Goal: Transaction & Acquisition: Purchase product/service

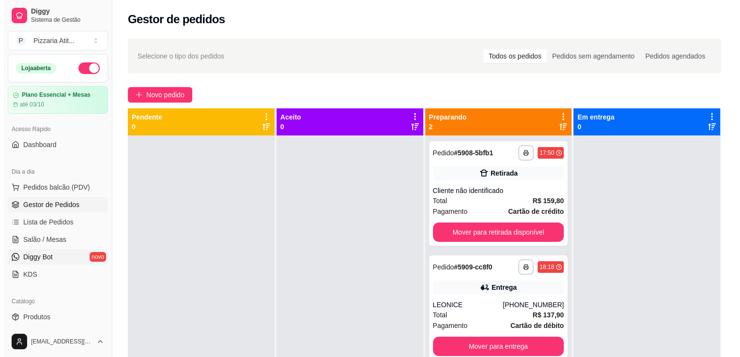
scroll to position [63, 0]
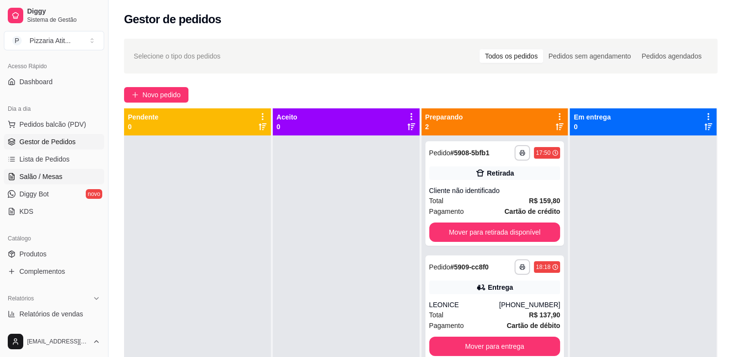
click at [60, 177] on span "Salão / Mesas" at bounding box center [40, 177] width 43 height 10
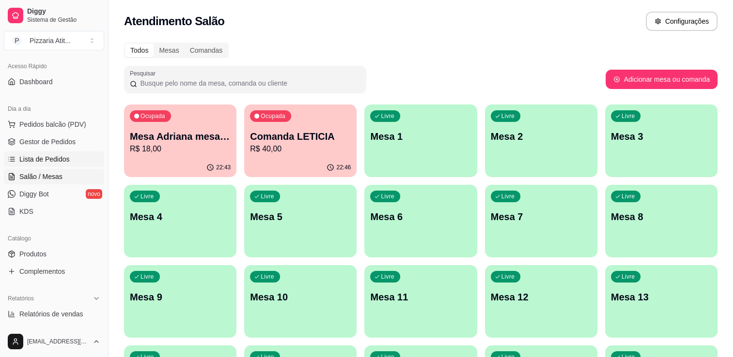
click at [58, 164] on link "Lista de Pedidos" at bounding box center [54, 159] width 100 height 15
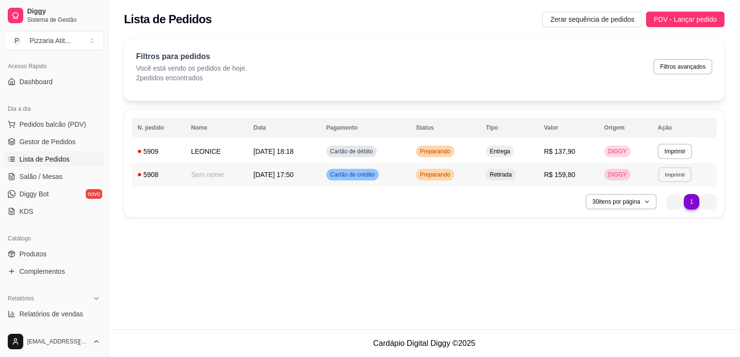
click at [677, 174] on button "Imprimir" at bounding box center [674, 174] width 33 height 15
click at [678, 175] on button "Imprimir" at bounding box center [674, 174] width 33 height 15
click at [663, 209] on button "IMPRESSORA" at bounding box center [659, 208] width 68 height 15
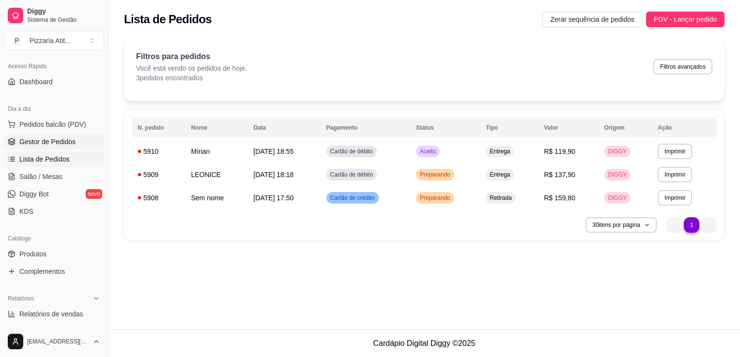
click at [74, 144] on span "Gestor de Pedidos" at bounding box center [47, 142] width 56 height 10
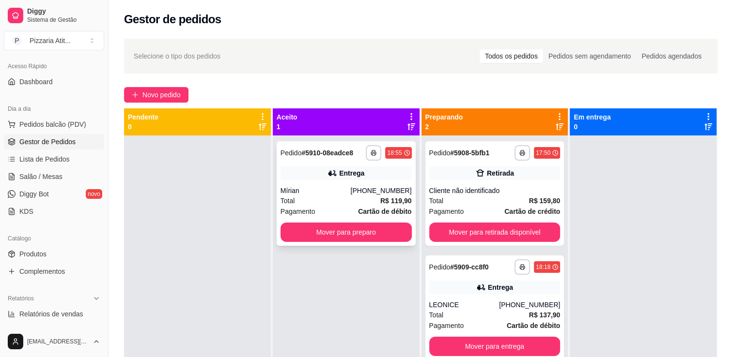
click at [356, 199] on div "Total R$ 119,90" at bounding box center [345, 201] width 131 height 11
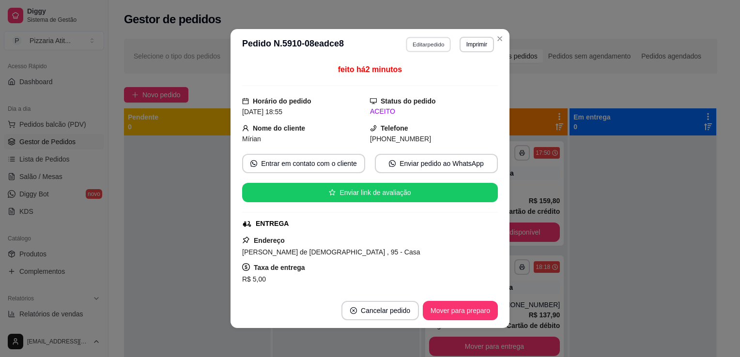
click at [435, 50] on button "Editar pedido" at bounding box center [428, 44] width 45 height 15
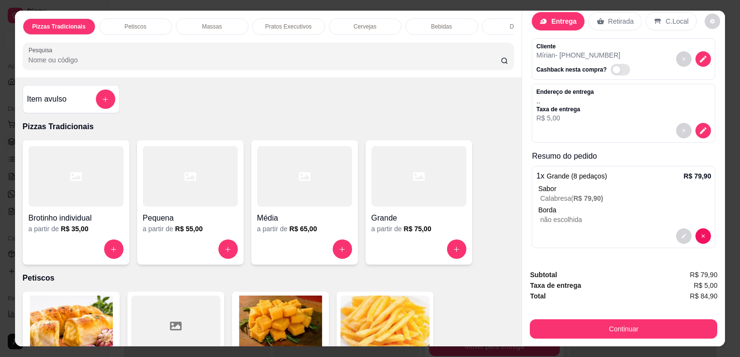
scroll to position [19, 0]
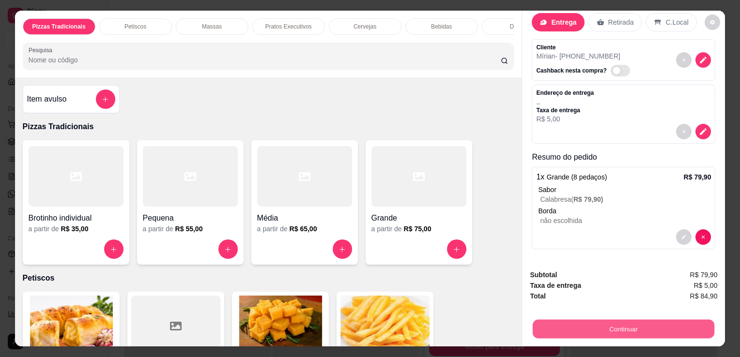
click at [579, 326] on button "Continuar" at bounding box center [624, 329] width 182 height 19
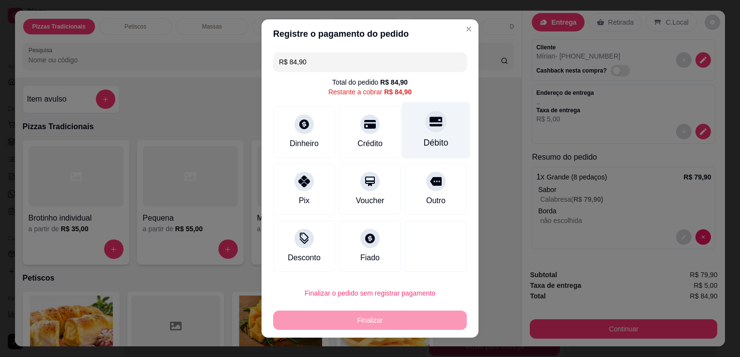
click at [424, 142] on div "Débito" at bounding box center [436, 143] width 25 height 13
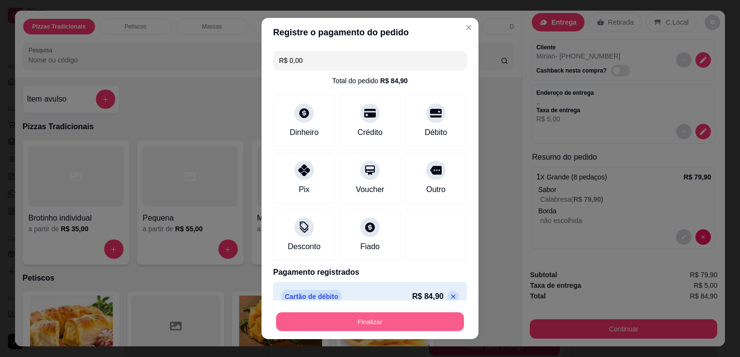
click at [409, 326] on button "Finalizar" at bounding box center [370, 322] width 188 height 19
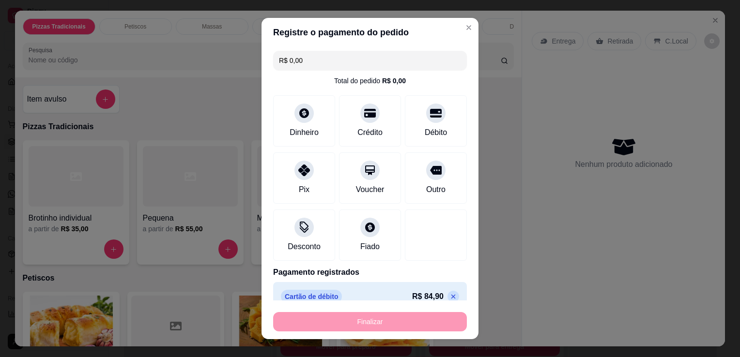
type input "-R$ 84,90"
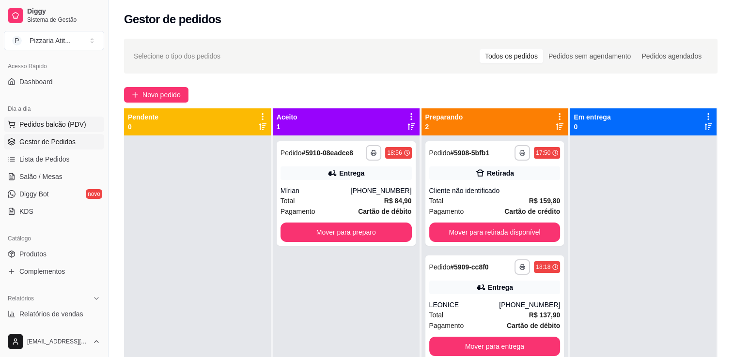
click at [37, 126] on span "Pedidos balcão (PDV)" at bounding box center [52, 125] width 67 height 10
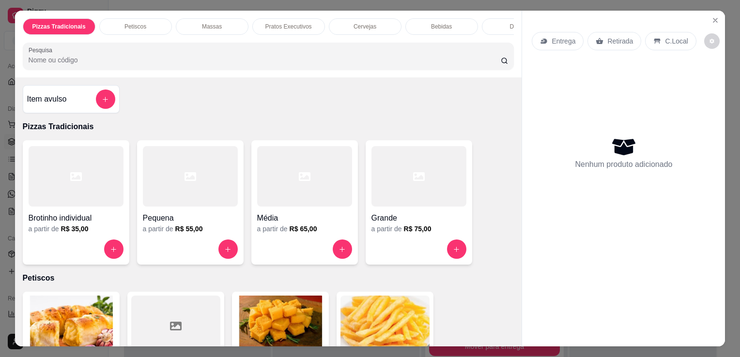
click at [74, 217] on h4 "Brotinho individual" at bounding box center [76, 219] width 95 height 12
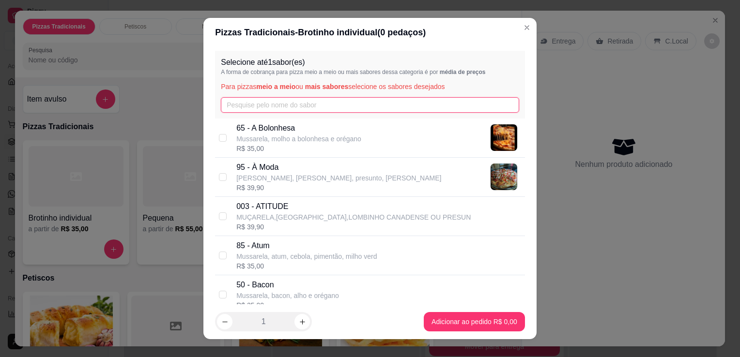
click at [310, 105] on input "text" at bounding box center [370, 104] width 298 height 15
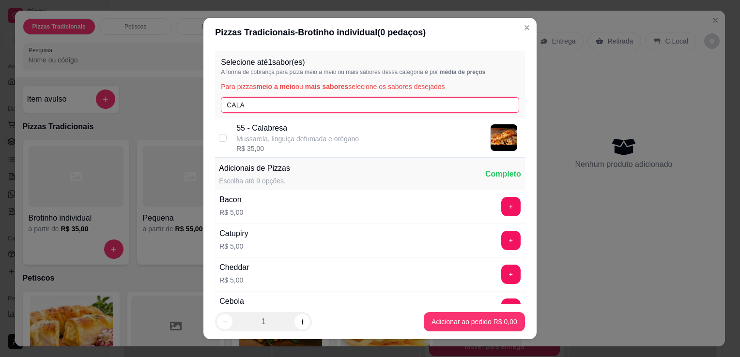
type input "CALA"
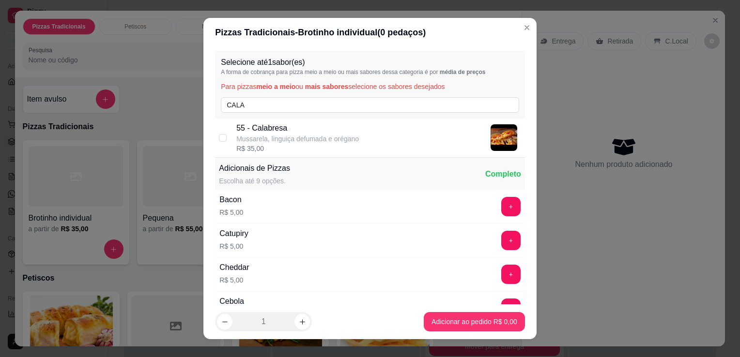
click at [307, 144] on div "R$ 35,00" at bounding box center [297, 149] width 123 height 10
checkbox input "true"
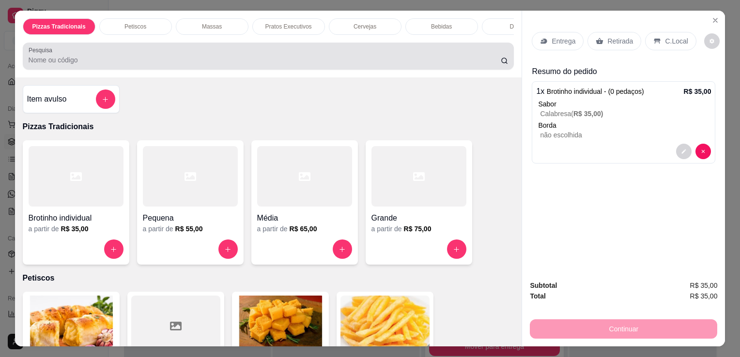
click at [430, 57] on div at bounding box center [269, 55] width 480 height 19
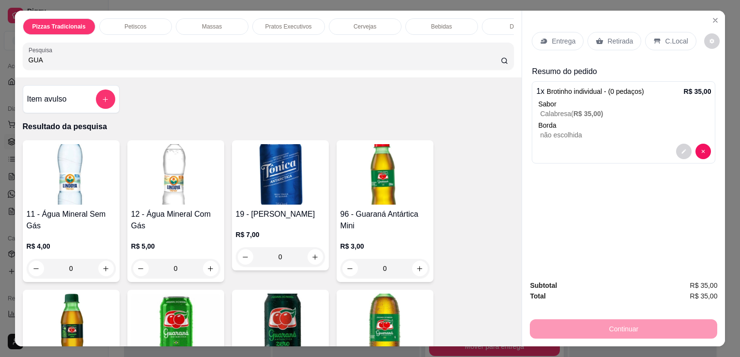
type input "GUA"
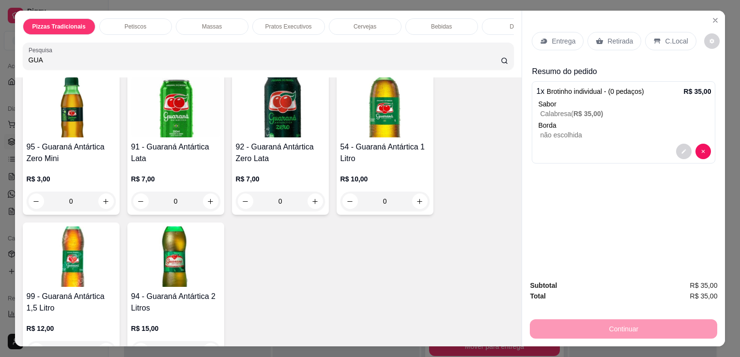
scroll to position [192, 0]
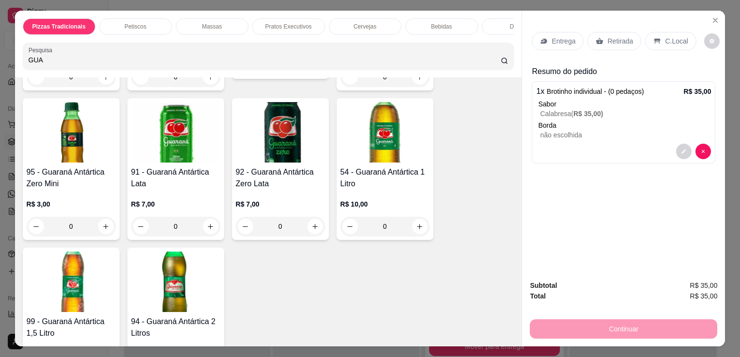
click at [164, 318] on div "94 - Guaraná Antártica 2 Litros R$ 15,00 0" at bounding box center [175, 319] width 97 height 142
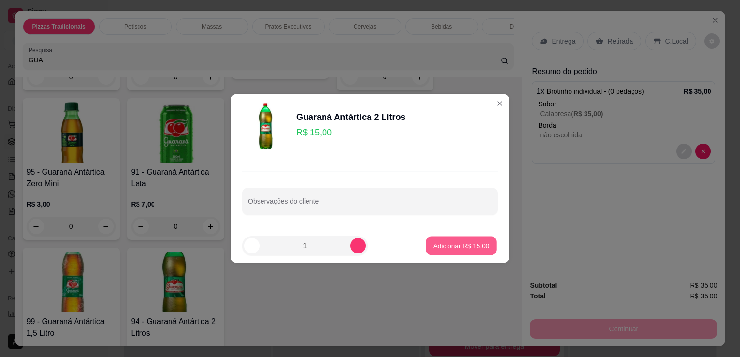
click at [483, 243] on button "Adicionar R$ 15,00" at bounding box center [461, 246] width 71 height 19
type input "1"
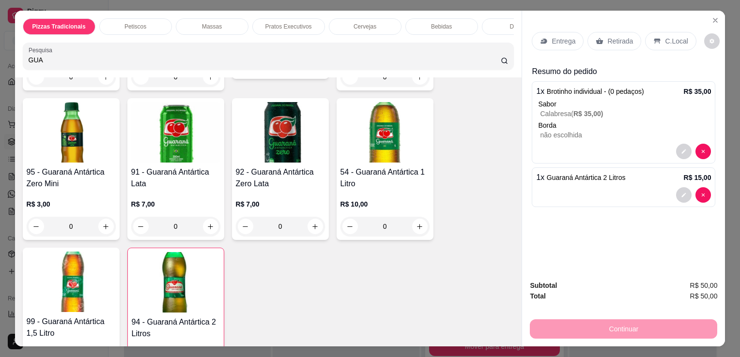
click at [563, 36] on p "Entrega" at bounding box center [564, 41] width 24 height 10
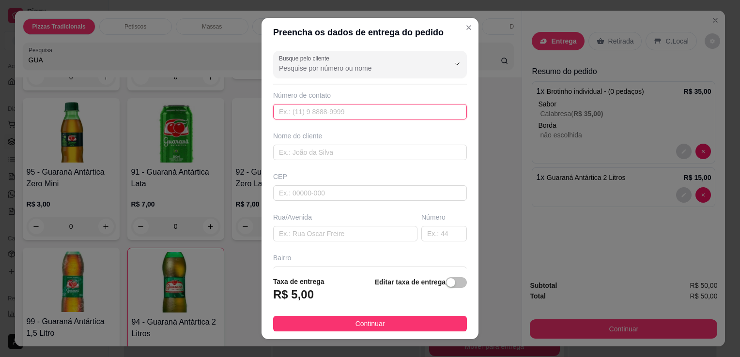
click at [412, 113] on input "text" at bounding box center [370, 111] width 194 height 15
type input "[PHONE_NUMBER]"
click at [395, 155] on input "text" at bounding box center [370, 152] width 194 height 15
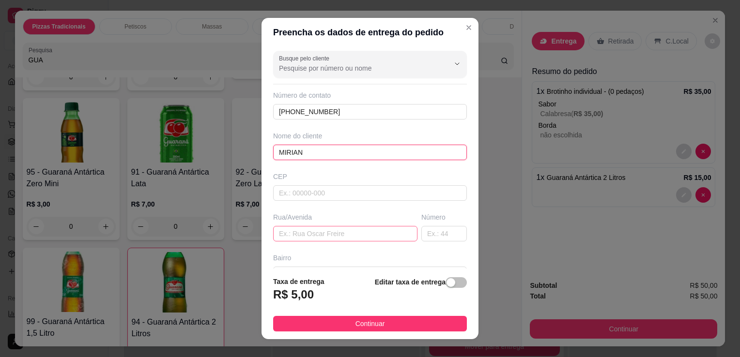
type input "MIRIAN"
click at [348, 230] on input "text" at bounding box center [345, 233] width 144 height 15
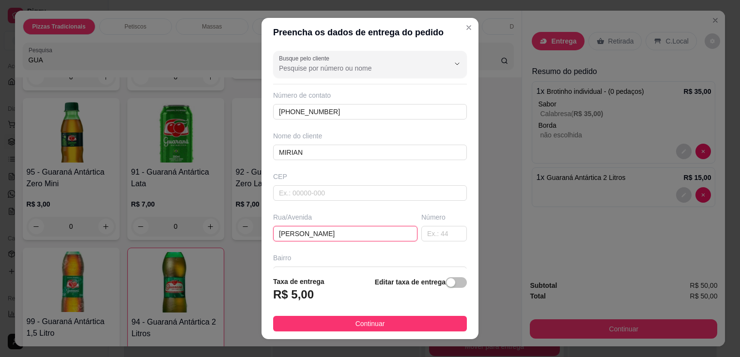
click at [348, 230] on input "[PERSON_NAME]" at bounding box center [345, 233] width 144 height 15
type input "MAURA BARNABE CDE [DEMOGRAPHIC_DATA]"
click at [442, 233] on input "text" at bounding box center [444, 233] width 46 height 15
type input "95"
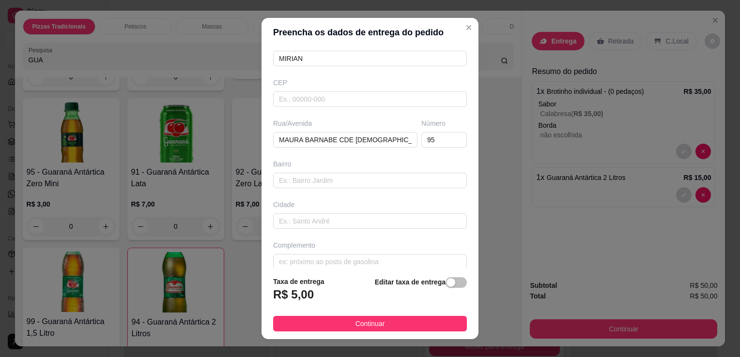
scroll to position [103, 0]
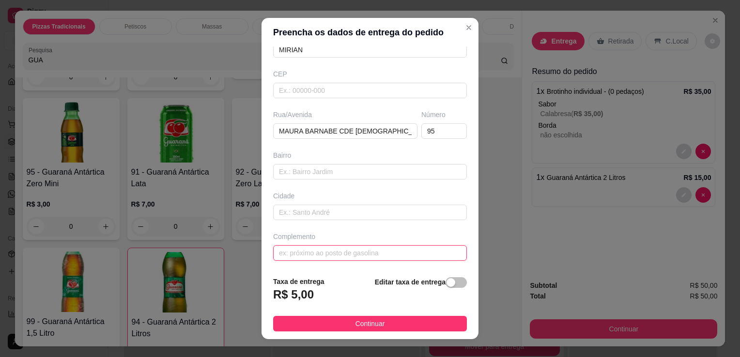
click at [432, 251] on input "text" at bounding box center [370, 253] width 194 height 15
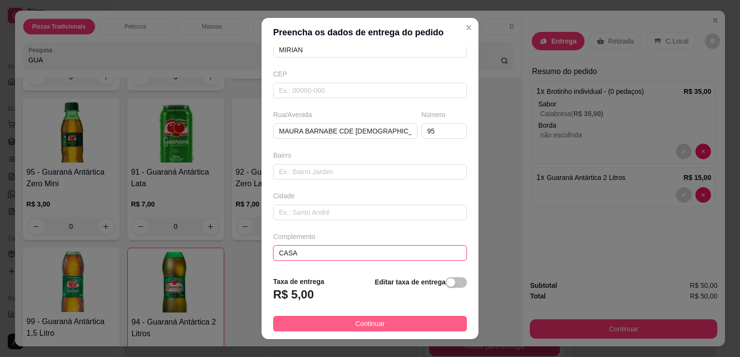
type input "CASA"
click at [396, 330] on button "Continuar" at bounding box center [370, 323] width 194 height 15
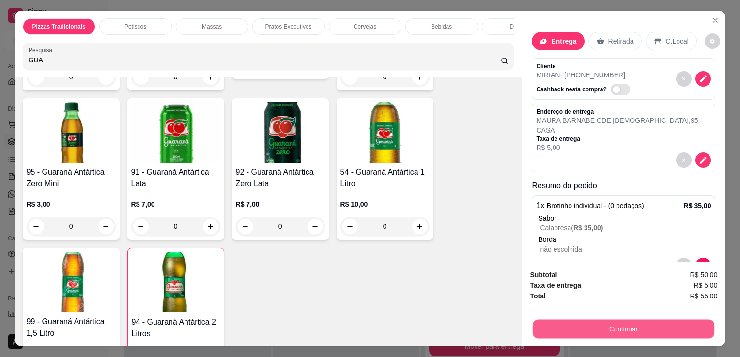
click at [558, 328] on button "Continuar" at bounding box center [624, 329] width 182 height 19
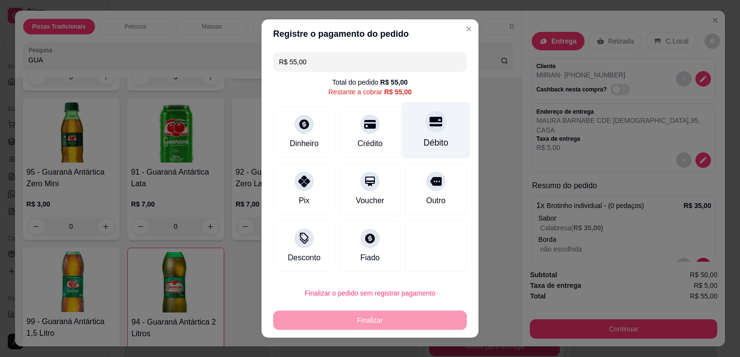
click at [420, 150] on div "Débito" at bounding box center [436, 130] width 68 height 57
type input "R$ 0,00"
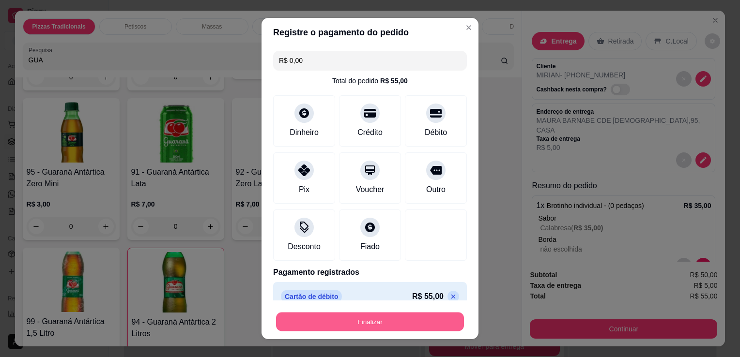
click at [397, 323] on button "Finalizar" at bounding box center [370, 322] width 188 height 19
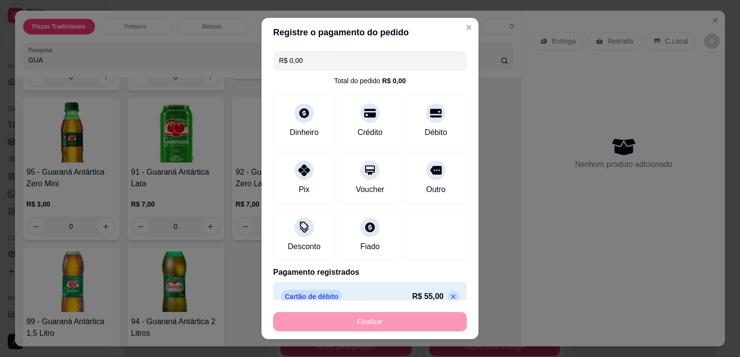
type input "0"
type input "-R$ 55,00"
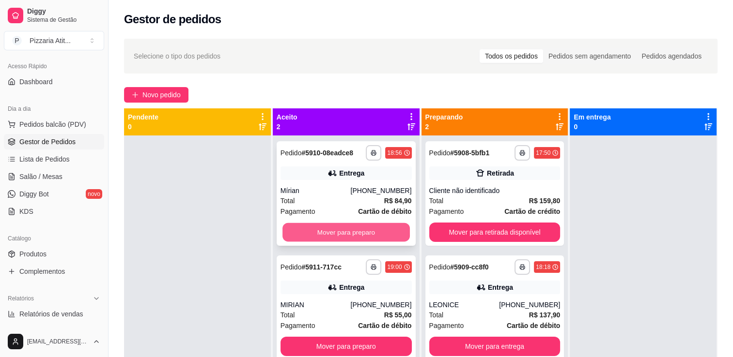
click at [312, 231] on button "Mover para preparo" at bounding box center [345, 232] width 127 height 19
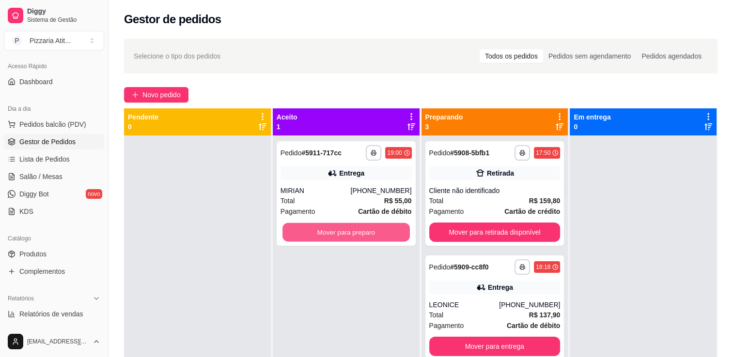
click at [312, 231] on button "Mover para preparo" at bounding box center [345, 232] width 127 height 19
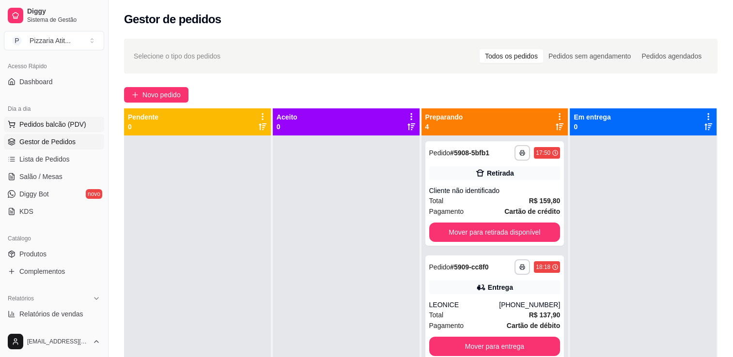
click at [42, 123] on span "Pedidos balcão (PDV)" at bounding box center [52, 125] width 67 height 10
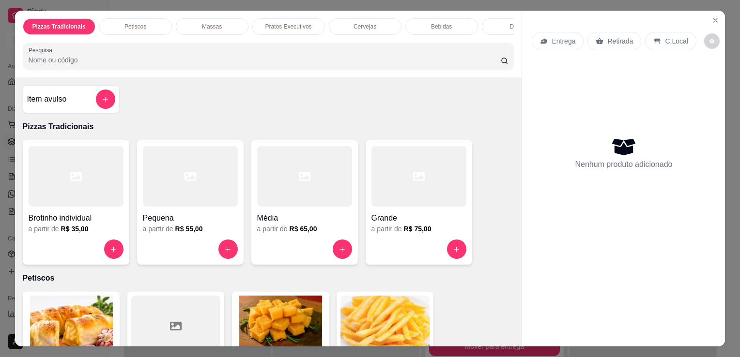
click at [415, 222] on h4 "Grande" at bounding box center [418, 219] width 95 height 12
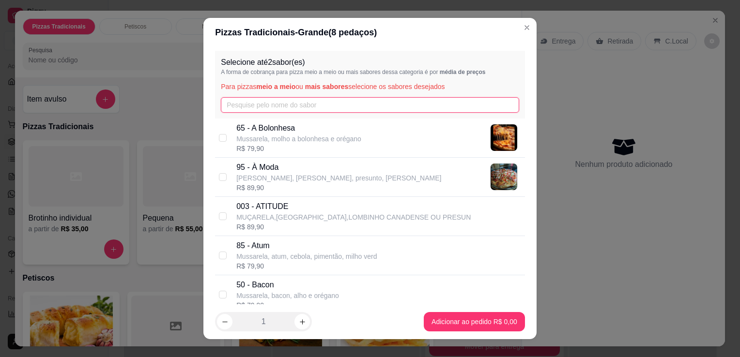
click at [315, 102] on input "text" at bounding box center [370, 104] width 298 height 15
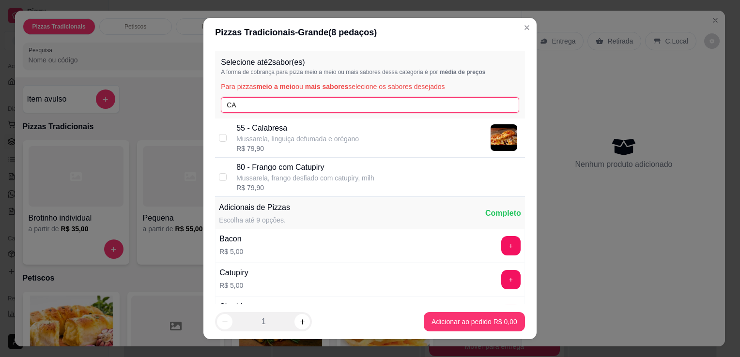
type input "CA"
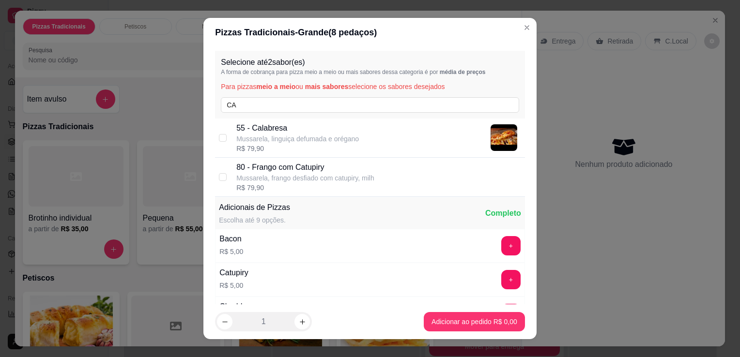
click at [297, 145] on div "R$ 79,90" at bounding box center [297, 149] width 123 height 10
checkbox input "true"
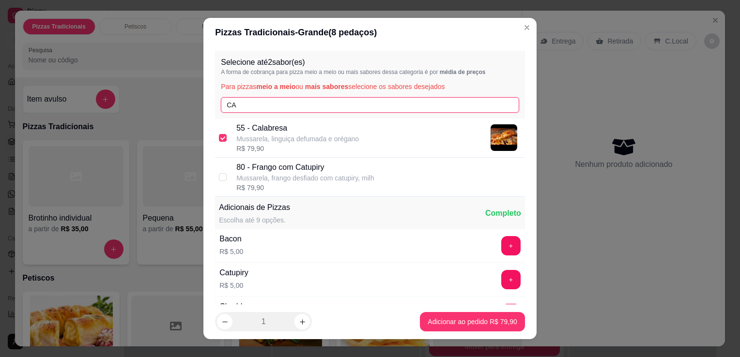
click at [314, 99] on input "CA" at bounding box center [370, 104] width 298 height 15
type input "C"
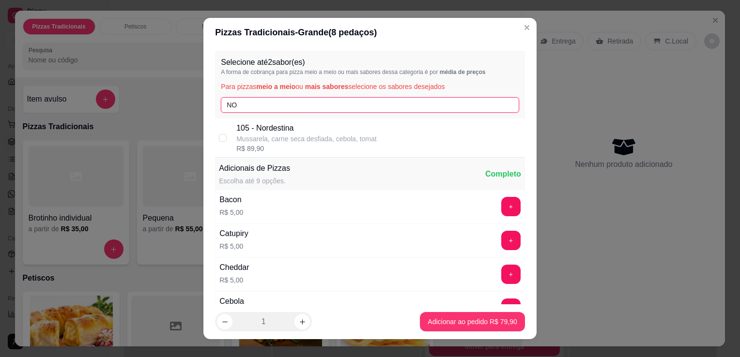
type input "NO"
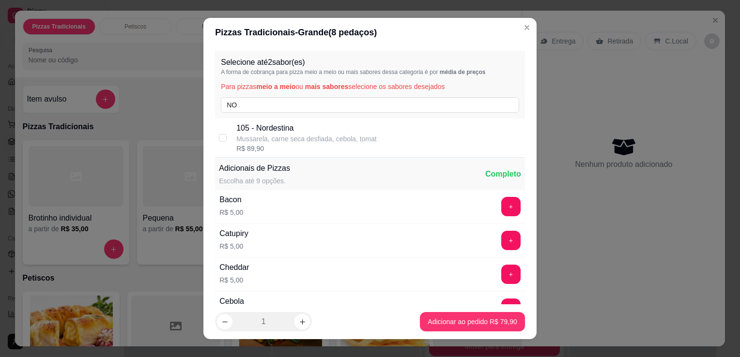
click at [313, 128] on p "105 - Nordestina" at bounding box center [306, 129] width 140 height 12
checkbox input "true"
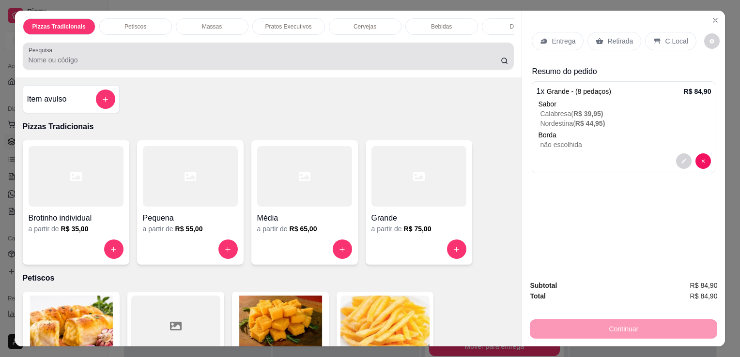
click at [354, 49] on div at bounding box center [269, 55] width 480 height 19
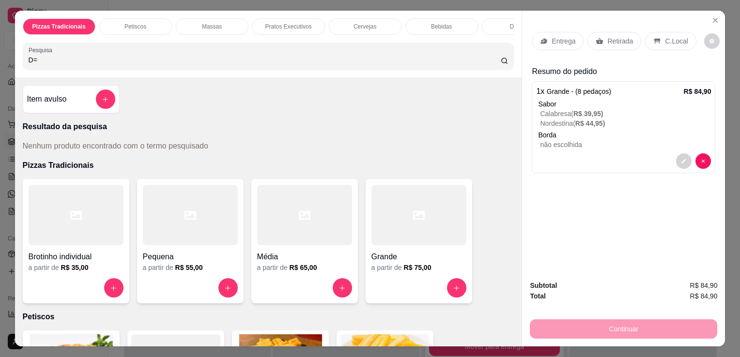
type input "D"
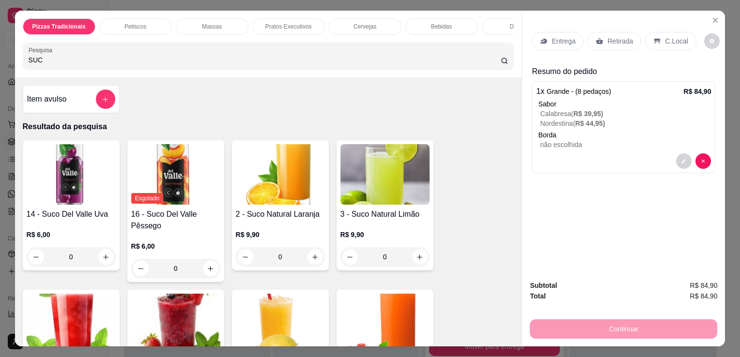
type input "SUC"
click at [319, 195] on img at bounding box center [280, 174] width 89 height 61
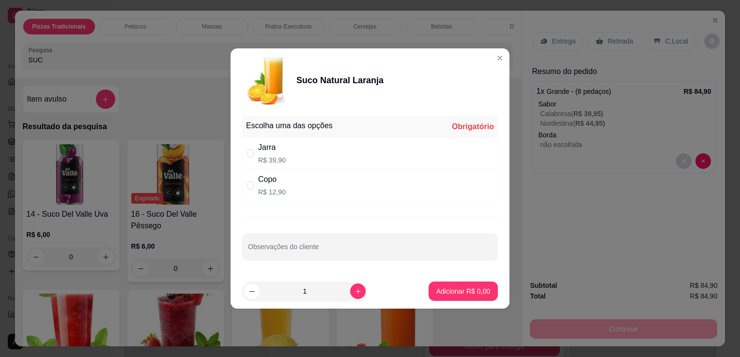
click at [301, 197] on div "Copo R$ 12,90" at bounding box center [370, 185] width 256 height 32
radio input "true"
click at [355, 292] on icon "increase-product-quantity" at bounding box center [357, 291] width 5 height 5
type input "2"
click at [353, 255] on input "Observações do cliente" at bounding box center [370, 251] width 244 height 10
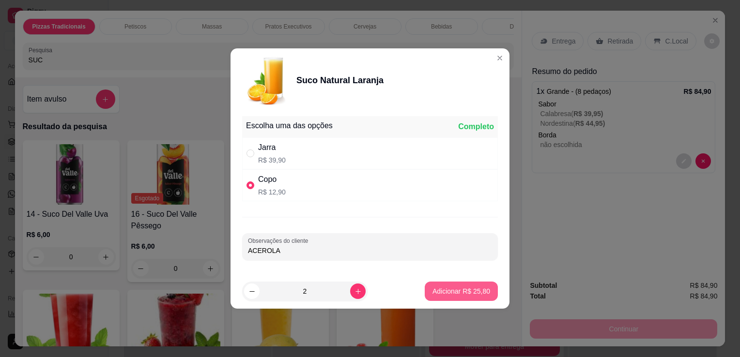
type input "ACEROLA"
click at [464, 294] on p "Adicionar R$ 25,80" at bounding box center [461, 291] width 56 height 9
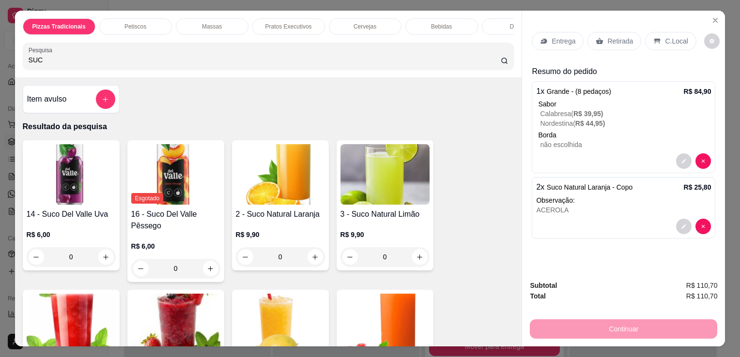
click at [75, 179] on img at bounding box center [71, 174] width 89 height 61
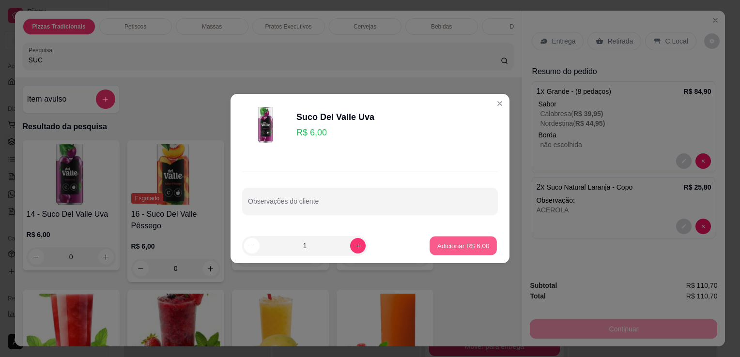
click at [469, 248] on p "Adicionar R$ 6,00" at bounding box center [463, 245] width 52 height 9
type input "1"
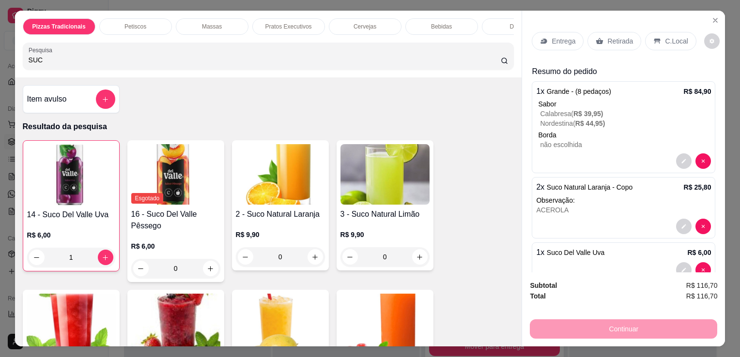
click at [568, 45] on div "Entrega" at bounding box center [558, 41] width 52 height 18
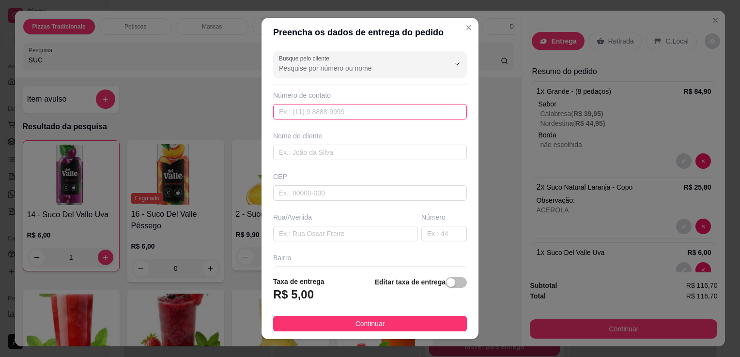
click at [418, 112] on input "text" at bounding box center [370, 111] width 194 height 15
type input "[PHONE_NUMBER]"
click at [416, 153] on input "text" at bounding box center [370, 152] width 194 height 15
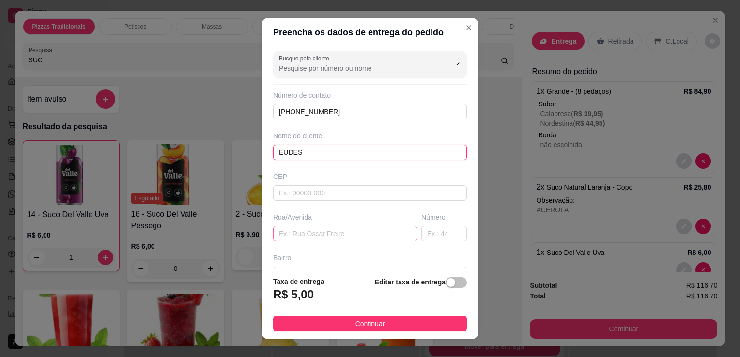
type input "EUDES"
click at [385, 230] on input "text" at bounding box center [345, 233] width 144 height 15
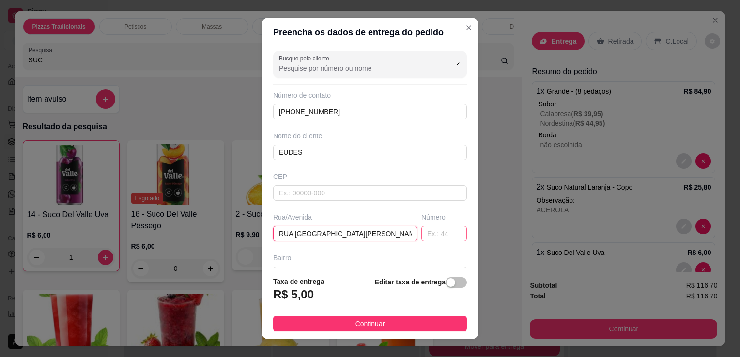
type input "RUA [GEOGRAPHIC_DATA][PERSON_NAME]"
click at [423, 233] on input "text" at bounding box center [444, 233] width 46 height 15
type input "260"
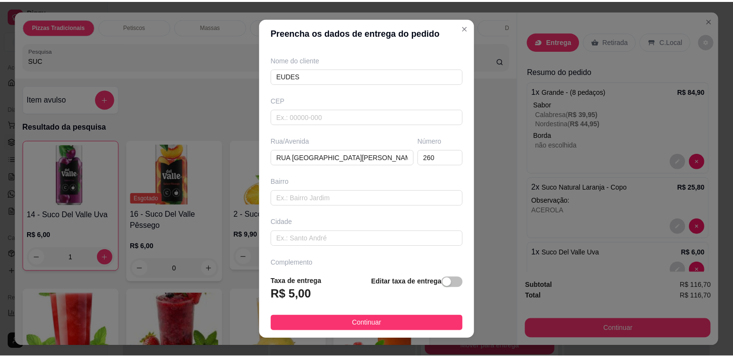
scroll to position [103, 0]
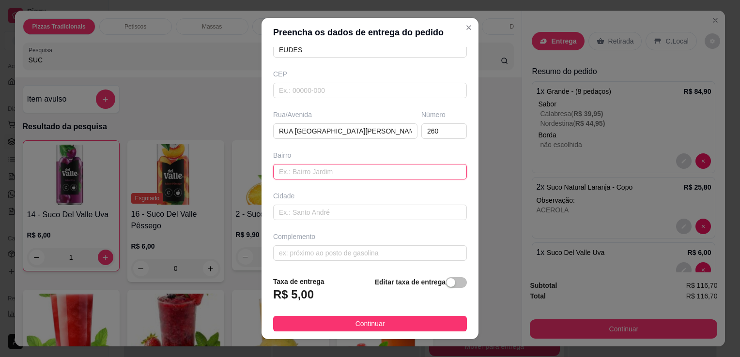
click at [371, 174] on input "text" at bounding box center [370, 171] width 194 height 15
click at [371, 174] on input "[GEOGRAPHIC_DATA]" at bounding box center [370, 171] width 194 height 15
type input "[GEOGRAPHIC_DATA]"
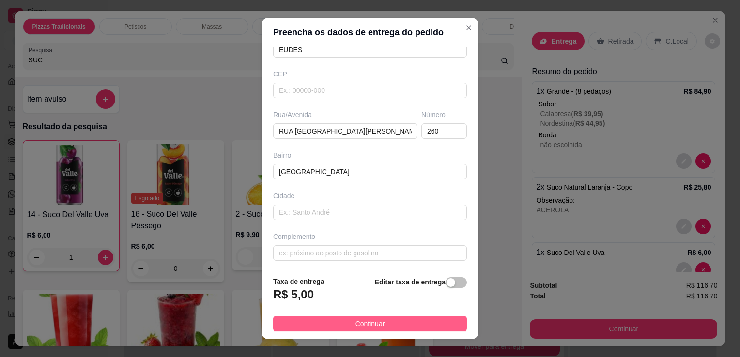
click at [393, 326] on button "Continuar" at bounding box center [370, 323] width 194 height 15
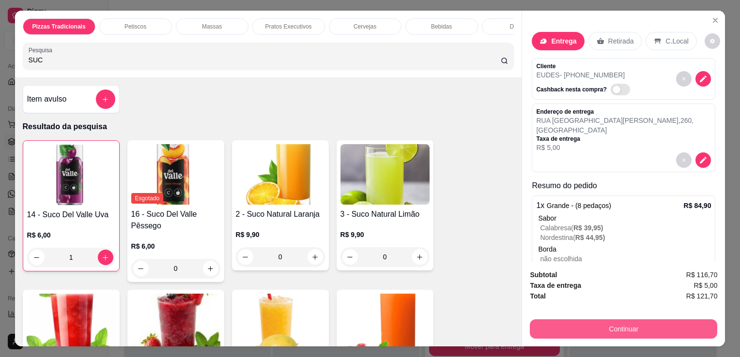
click at [597, 331] on button "Continuar" at bounding box center [623, 329] width 187 height 19
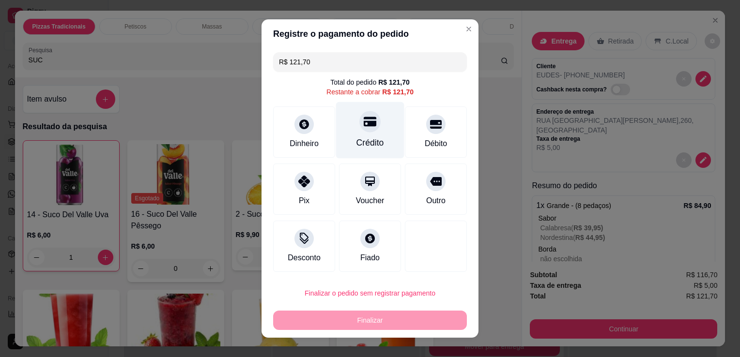
click at [362, 151] on div "Crédito" at bounding box center [370, 130] width 68 height 57
type input "R$ 0,00"
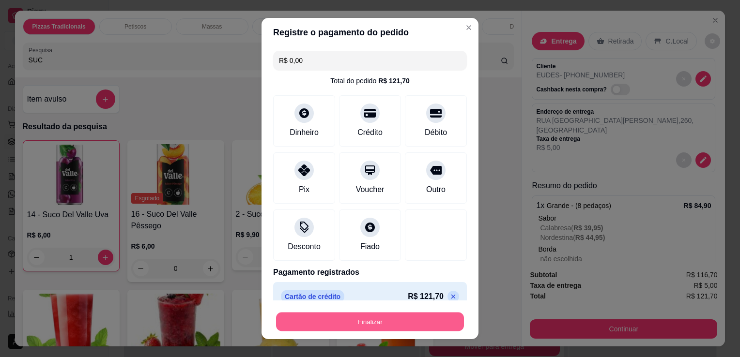
click at [376, 323] on button "Finalizar" at bounding box center [370, 322] width 188 height 19
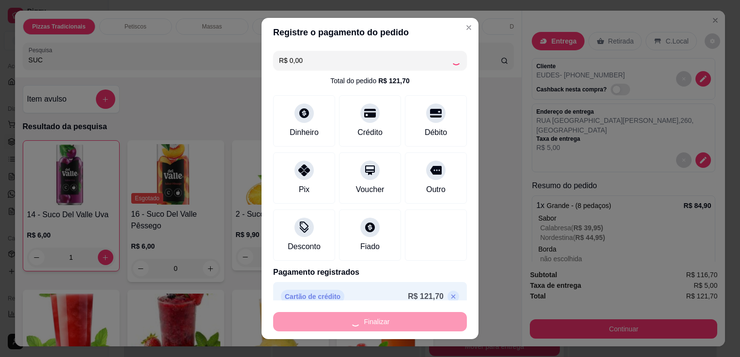
type input "0"
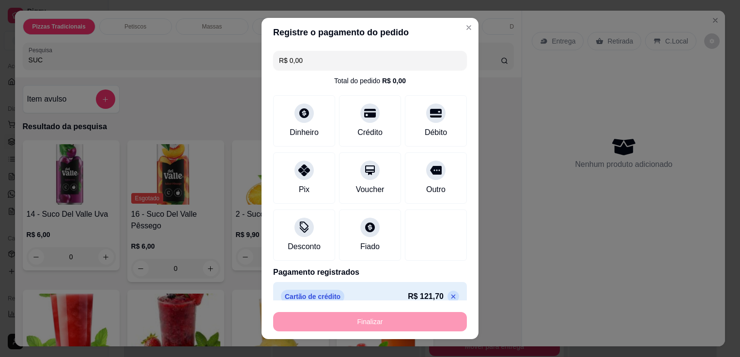
type input "-R$ 121,70"
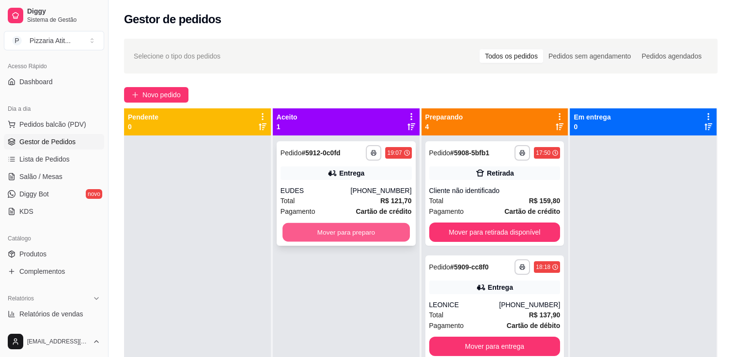
click at [341, 227] on button "Mover para preparo" at bounding box center [345, 232] width 127 height 19
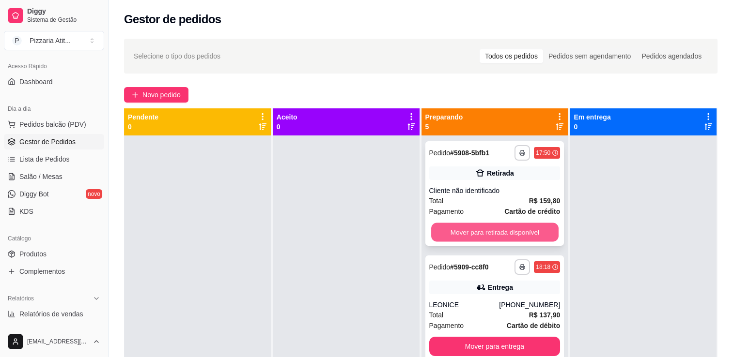
click at [486, 230] on button "Mover para retirada disponível" at bounding box center [494, 232] width 127 height 19
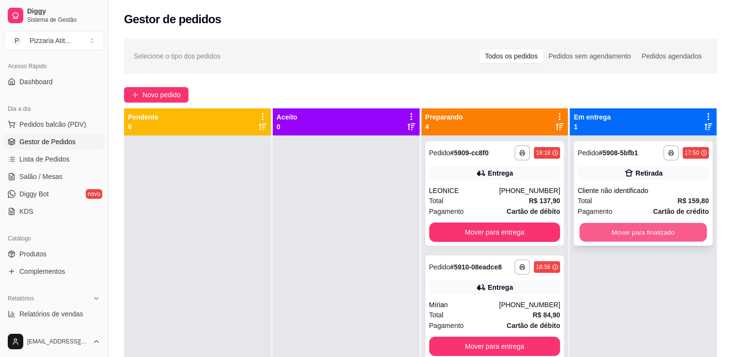
click at [582, 233] on button "Mover para finalizado" at bounding box center [642, 232] width 127 height 19
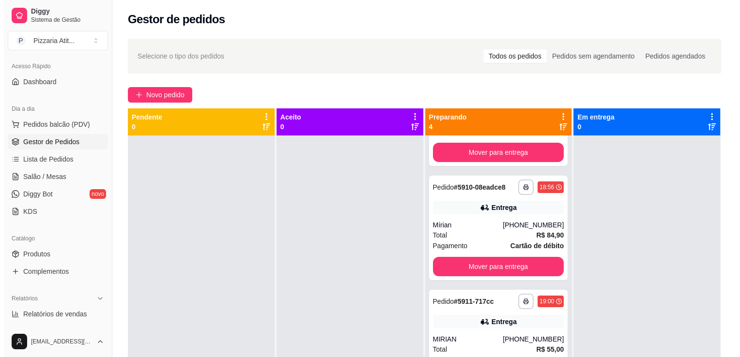
scroll to position [109, 0]
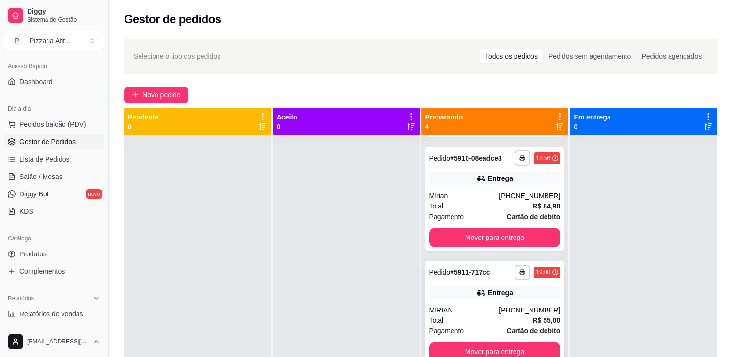
click at [507, 306] on div "[PHONE_NUMBER]" at bounding box center [529, 311] width 61 height 10
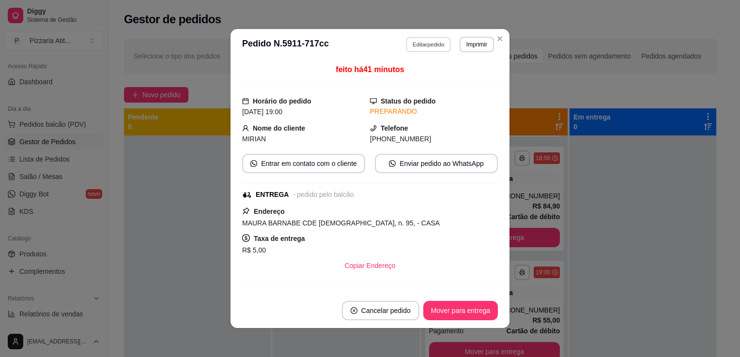
click at [415, 46] on button "Editar pedido" at bounding box center [428, 44] width 45 height 15
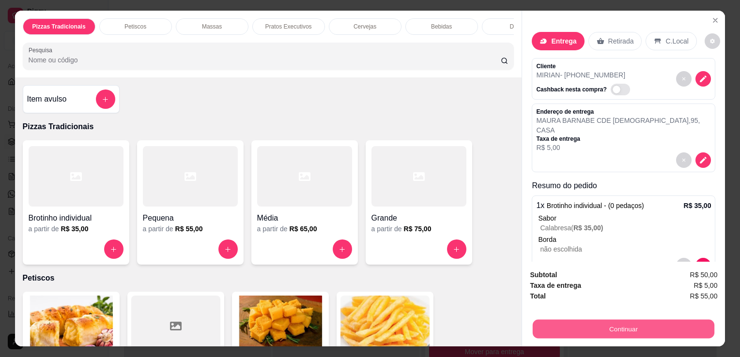
click at [612, 321] on button "Continuar" at bounding box center [624, 329] width 182 height 19
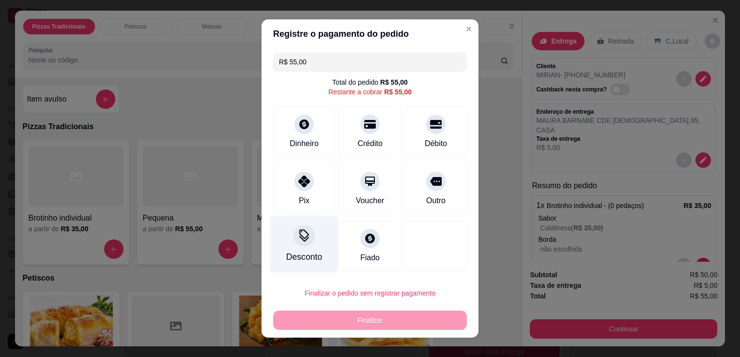
click at [297, 242] on div at bounding box center [303, 235] width 21 height 21
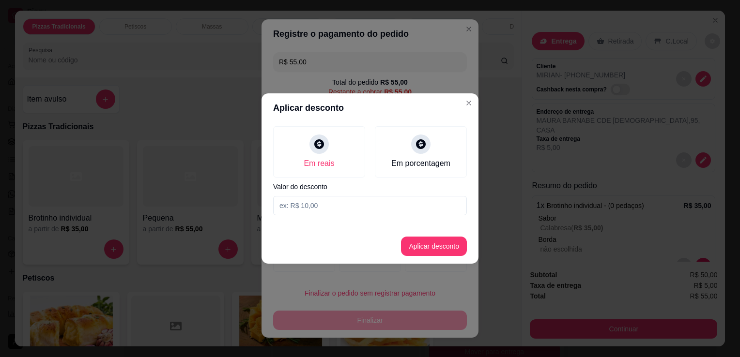
click at [318, 212] on input at bounding box center [370, 205] width 194 height 19
type input "5,00"
click at [428, 243] on button "Aplicar desconto" at bounding box center [433, 246] width 63 height 19
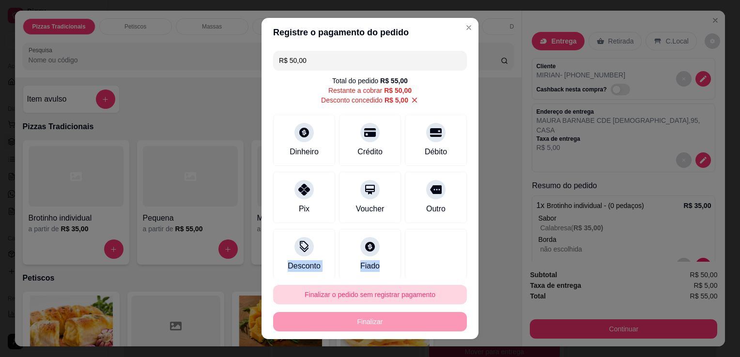
scroll to position [6, 0]
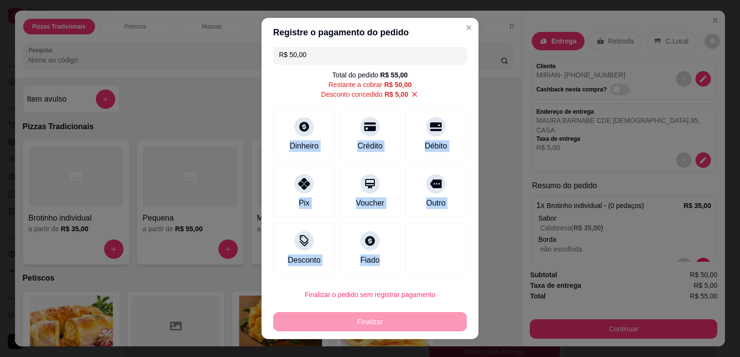
drag, startPoint x: 412, startPoint y: 319, endPoint x: 451, endPoint y: 84, distance: 238.2
click at [451, 84] on section "Registre o pagamento do pedido R$ 50,00 Total do pedido R$ 55,00 Restante a cob…" at bounding box center [369, 179] width 217 height 322
click at [424, 148] on div "Débito" at bounding box center [436, 145] width 25 height 13
type input "R$ 0,00"
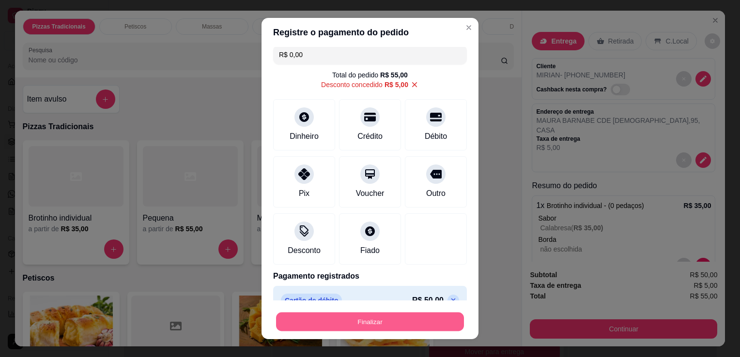
click at [385, 321] on button "Finalizar" at bounding box center [370, 322] width 188 height 19
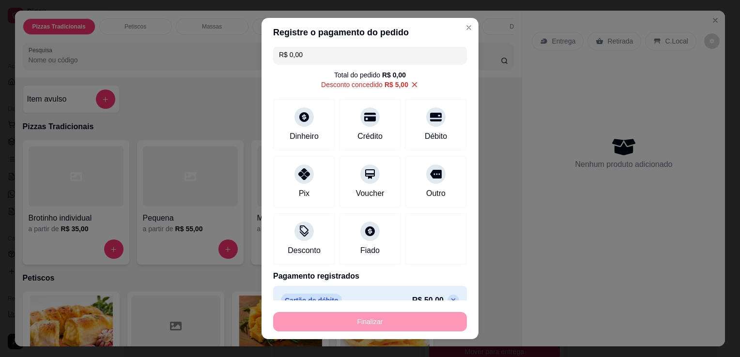
type input "0"
type input "-R$ 55,00"
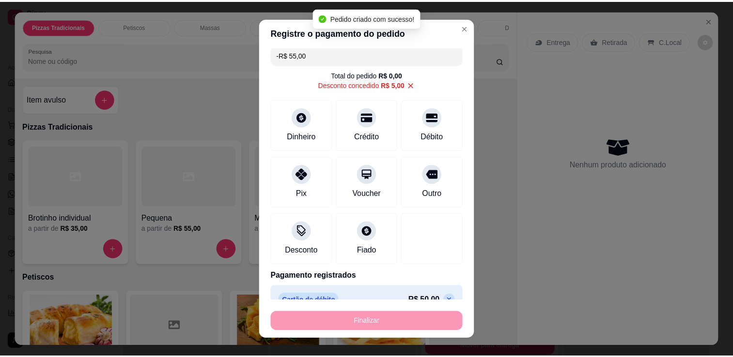
scroll to position [0, 0]
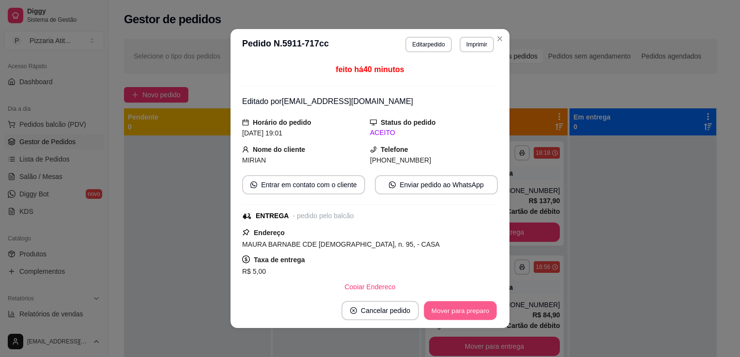
click at [455, 319] on button "Mover para preparo" at bounding box center [460, 311] width 73 height 19
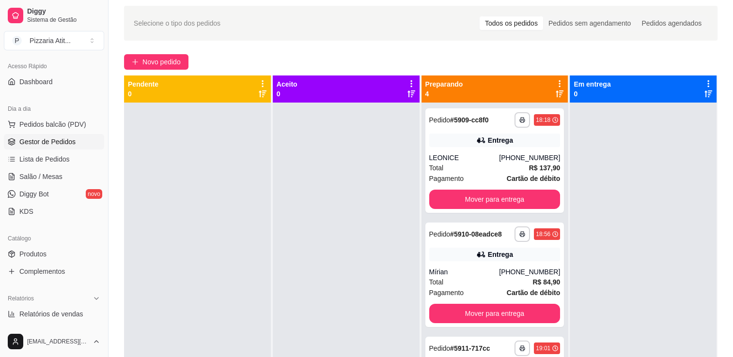
scroll to position [39, 0]
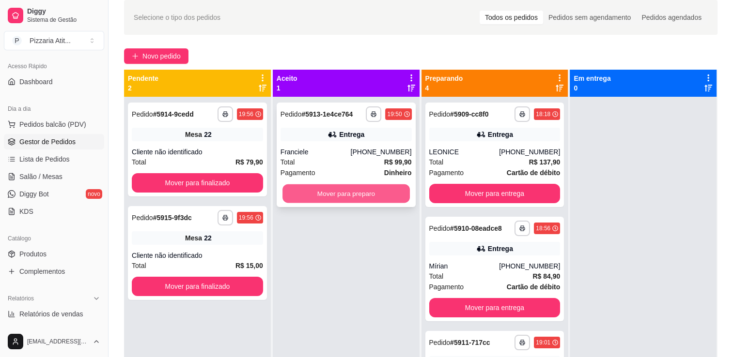
click at [325, 193] on button "Mover para preparo" at bounding box center [345, 193] width 127 height 19
